Goal: Navigation & Orientation: Find specific page/section

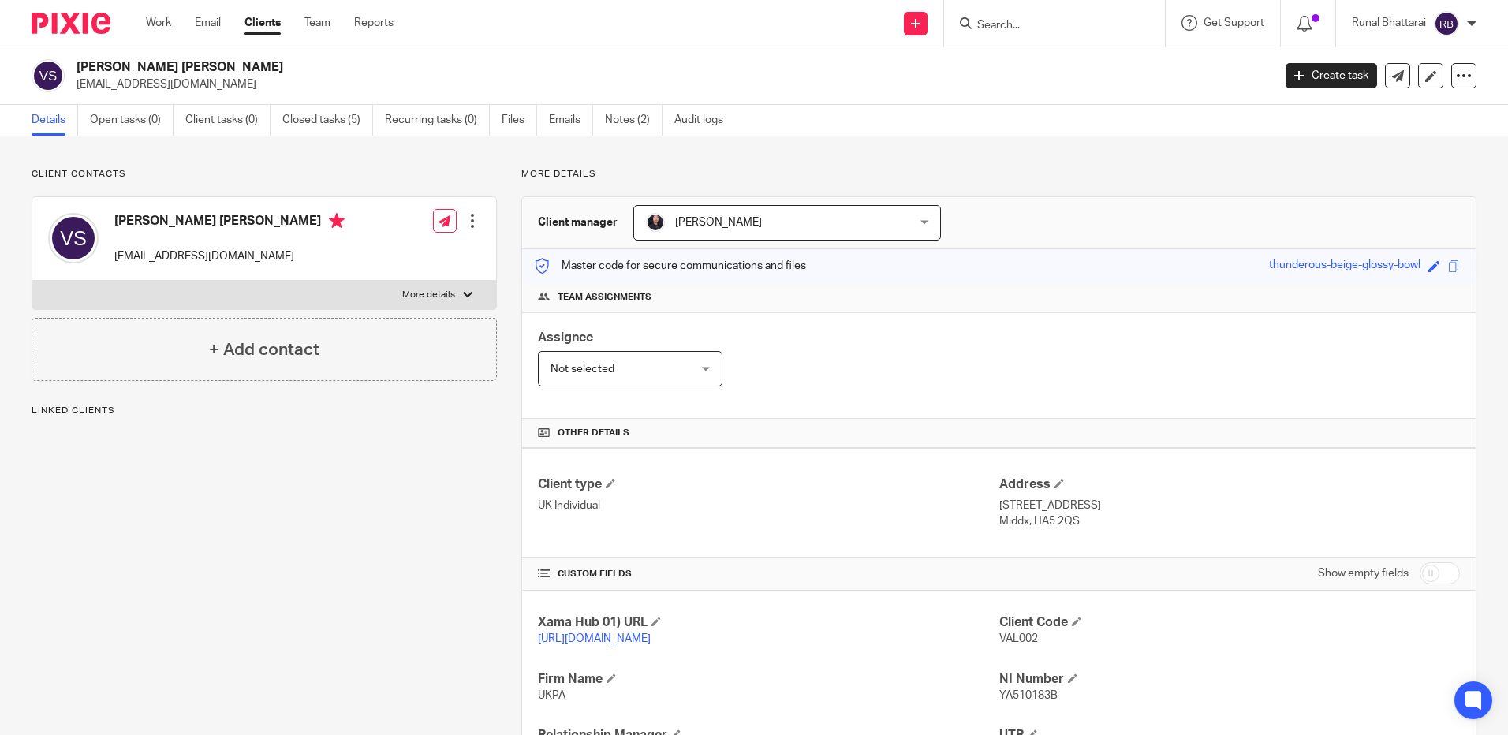
click at [85, 21] on img at bounding box center [71, 23] width 79 height 21
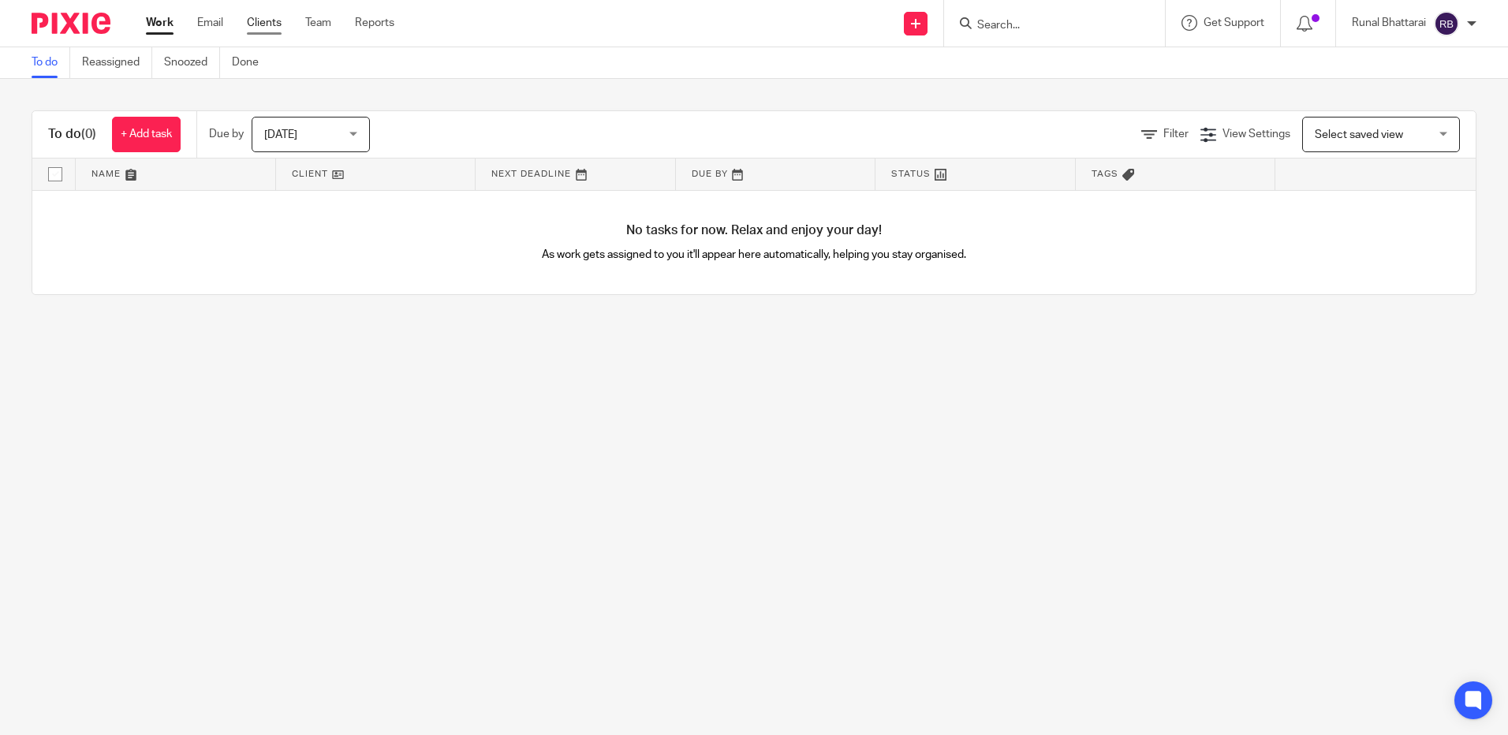
click at [263, 28] on link "Clients" at bounding box center [264, 23] width 35 height 16
click at [268, 30] on link "Clients" at bounding box center [264, 23] width 35 height 16
click at [268, 13] on div "Work Email Clients Team Reports Work Email Clients Team Reports Settings" at bounding box center [274, 23] width 288 height 47
click at [271, 21] on link "Clients" at bounding box center [264, 23] width 35 height 16
click at [271, 25] on link "Clients" at bounding box center [264, 23] width 35 height 16
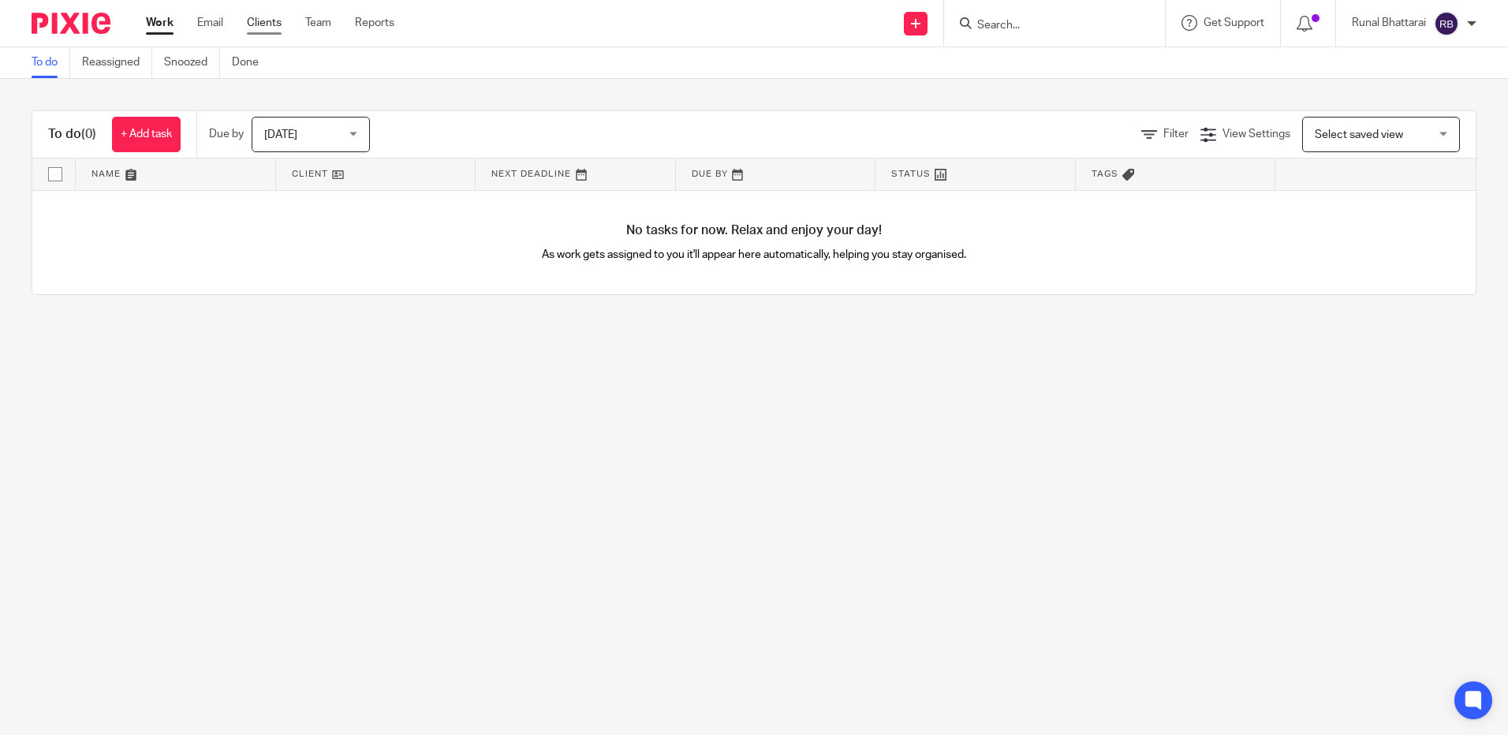
click at [271, 26] on link "Clients" at bounding box center [264, 23] width 35 height 16
click at [278, 31] on link "Clients" at bounding box center [264, 23] width 35 height 16
click at [263, 17] on link "Clients" at bounding box center [264, 23] width 35 height 16
click at [263, 21] on link "Clients" at bounding box center [264, 23] width 35 height 16
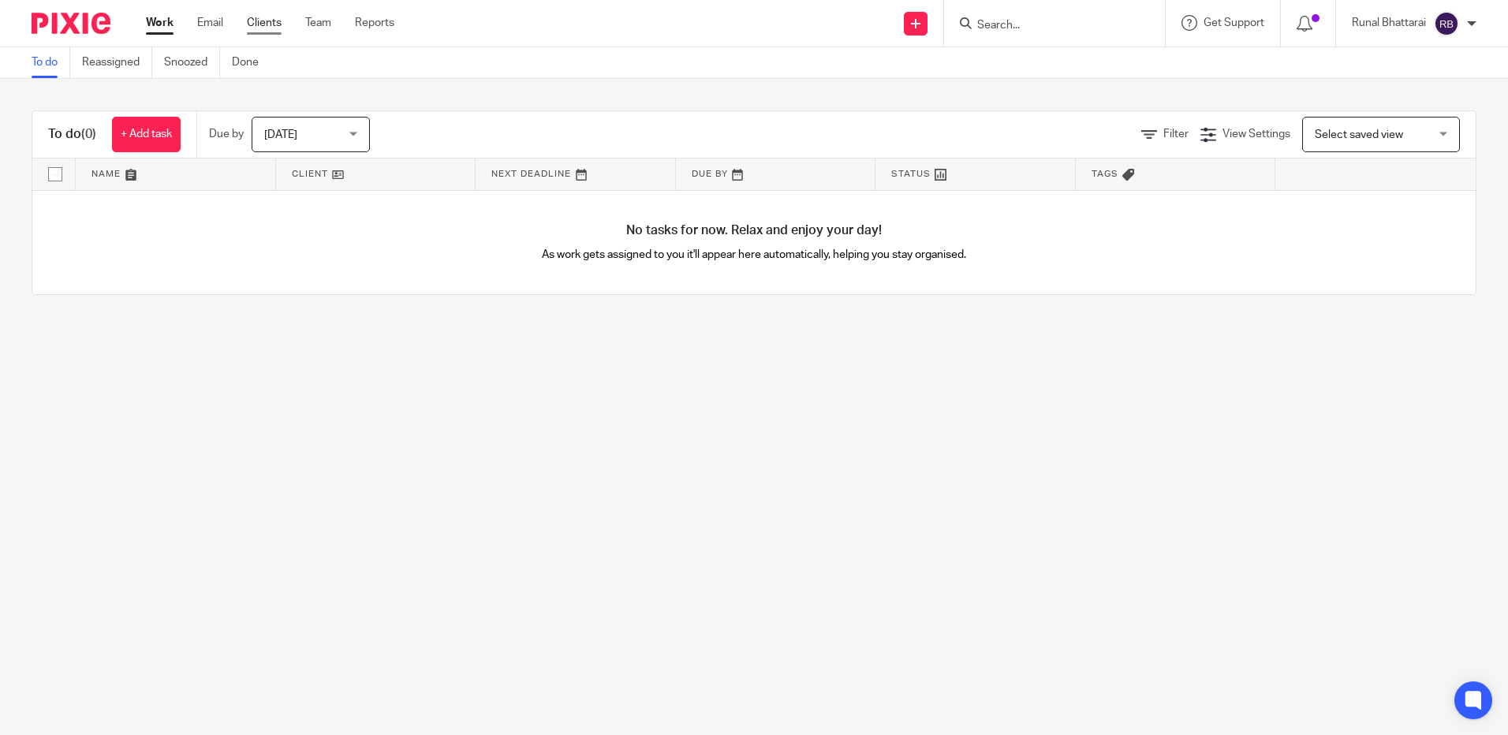
click at [266, 27] on link "Clients" at bounding box center [264, 23] width 35 height 16
click at [277, 43] on div "Work Email Clients Team Reports Work Email Clients Team Reports Settings" at bounding box center [274, 23] width 288 height 47
click at [272, 29] on link "Clients" at bounding box center [264, 23] width 35 height 16
click at [278, 23] on link "Clients" at bounding box center [264, 23] width 35 height 16
click at [278, 28] on link "Clients" at bounding box center [264, 23] width 35 height 16
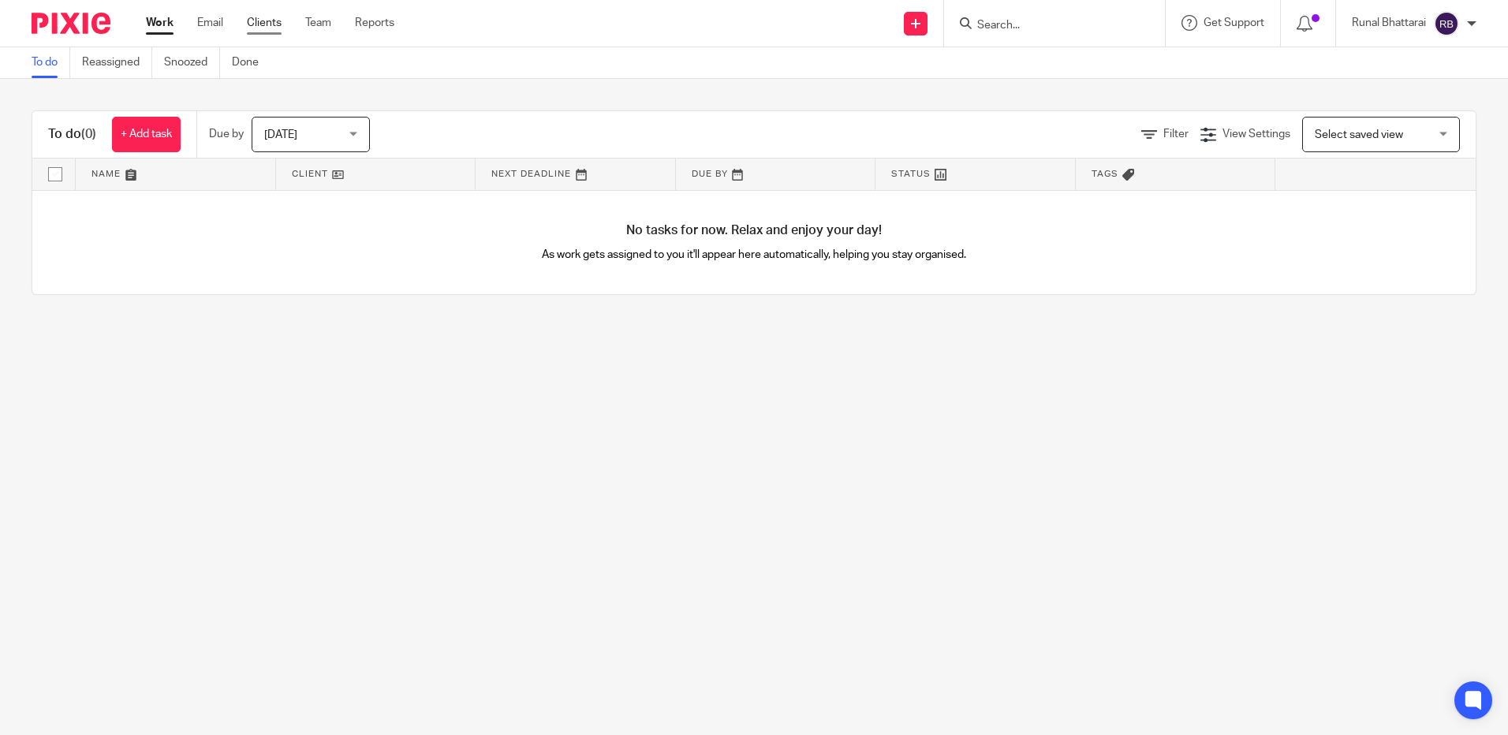
click at [278, 28] on link "Clients" at bounding box center [264, 23] width 35 height 16
click at [277, 21] on link "Clients" at bounding box center [264, 23] width 35 height 16
click at [277, 22] on link "Clients" at bounding box center [264, 23] width 35 height 16
click at [276, 22] on link "Clients" at bounding box center [264, 23] width 35 height 16
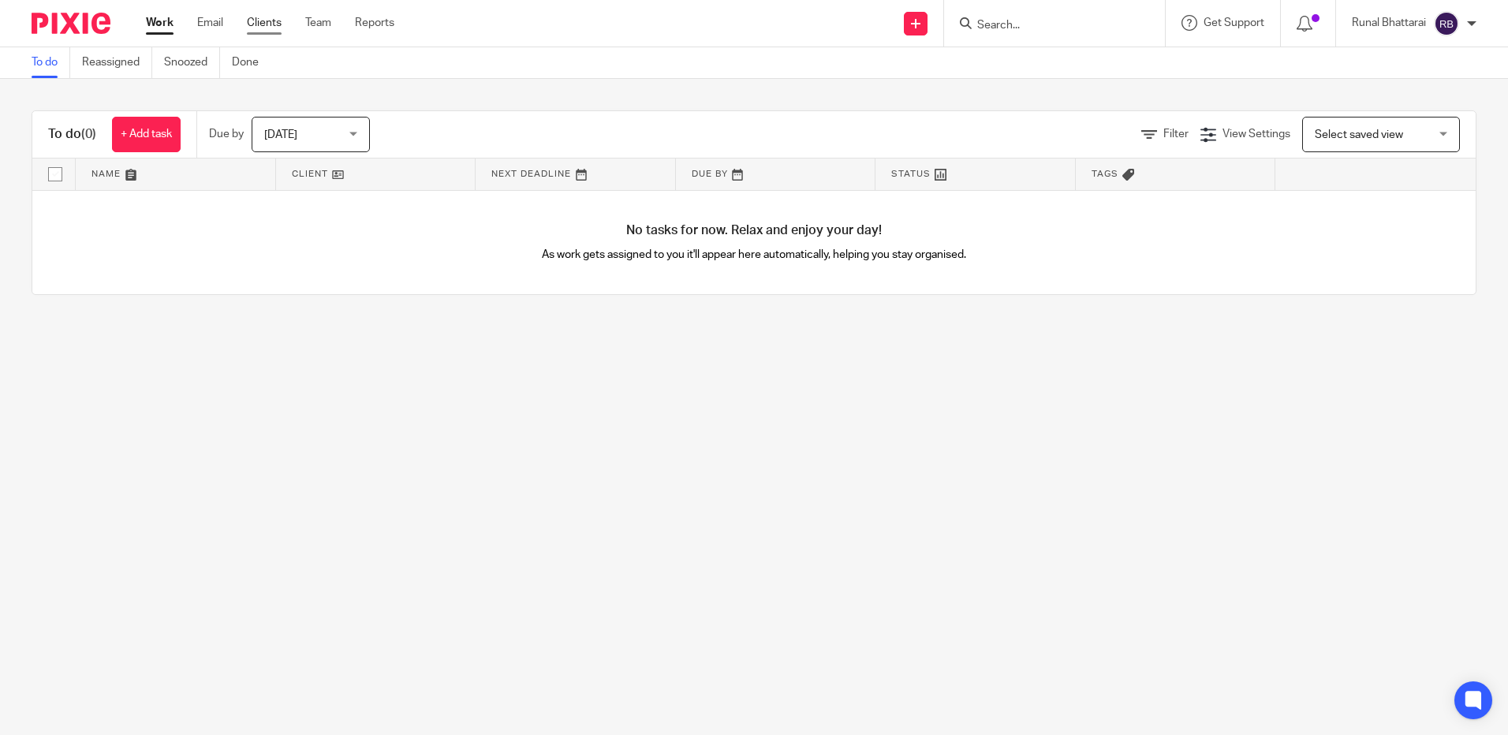
click at [276, 26] on link "Clients" at bounding box center [264, 23] width 35 height 16
click at [276, 24] on link "Clients" at bounding box center [264, 23] width 35 height 16
click at [276, 26] on link "Clients" at bounding box center [264, 23] width 35 height 16
click at [275, 23] on link "Clients" at bounding box center [264, 23] width 35 height 16
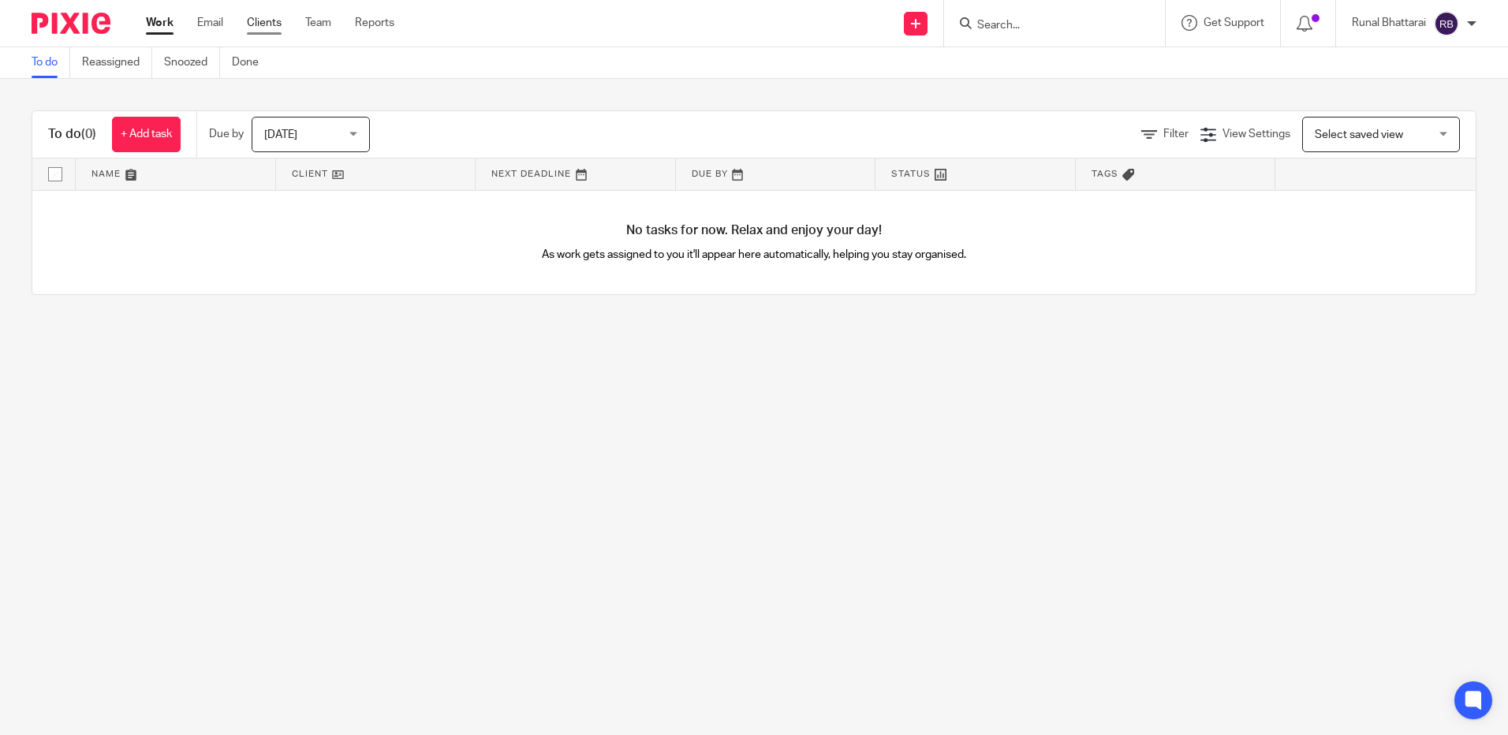
click at [274, 21] on link "Clients" at bounding box center [264, 23] width 35 height 16
click at [507, 97] on div "To do (0) + Add task Due by Today Today Today Tomorrow This week Next week This…" at bounding box center [754, 203] width 1508 height 248
click at [265, 26] on link "Clients" at bounding box center [264, 23] width 35 height 16
click at [266, 24] on link "Clients" at bounding box center [264, 23] width 35 height 16
click at [264, 25] on link "Clients" at bounding box center [264, 23] width 35 height 16
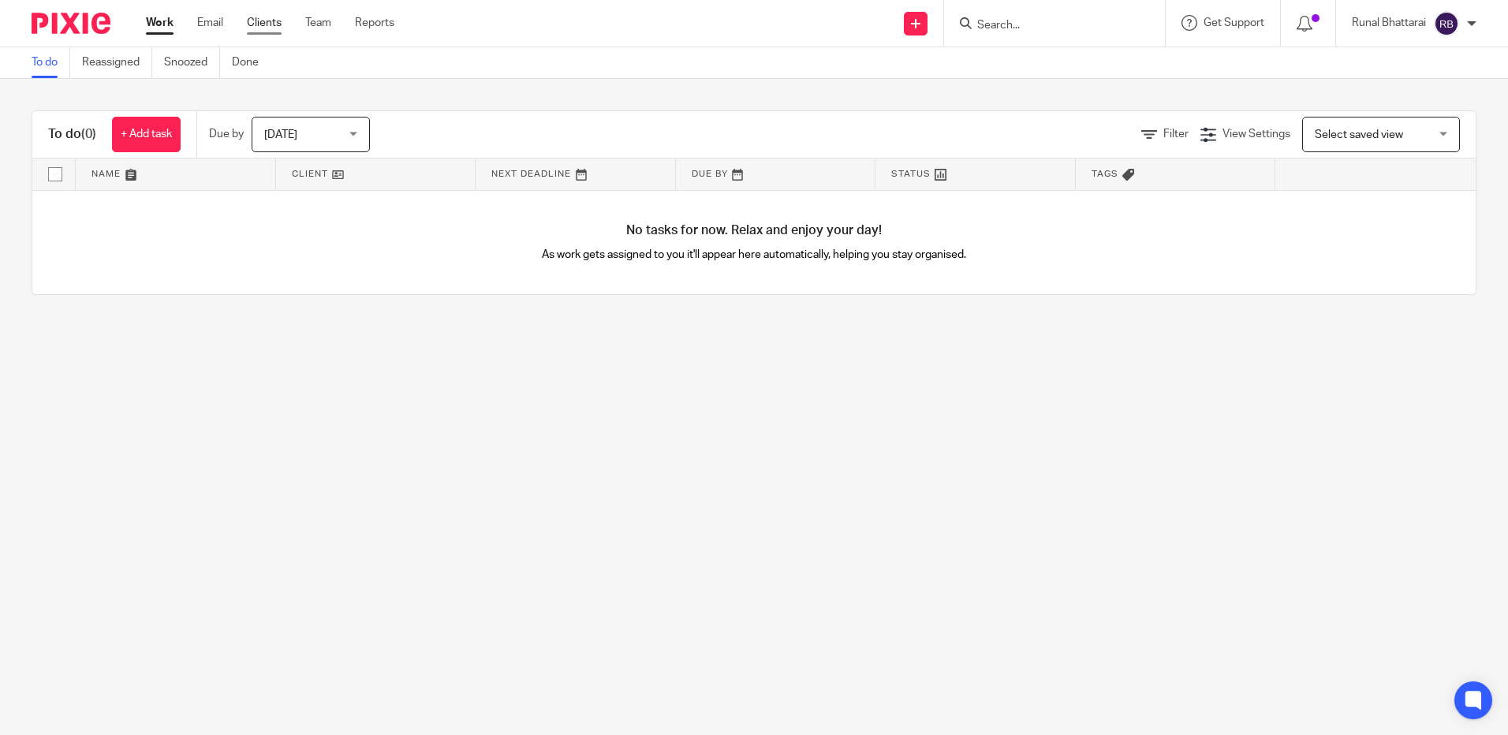
click at [263, 25] on link "Clients" at bounding box center [264, 23] width 35 height 16
click at [267, 24] on link "Clients" at bounding box center [264, 23] width 35 height 16
click at [276, 15] on link "Clients" at bounding box center [264, 23] width 35 height 16
click at [274, 17] on link "Clients" at bounding box center [264, 23] width 35 height 16
